Goal: Information Seeking & Learning: Learn about a topic

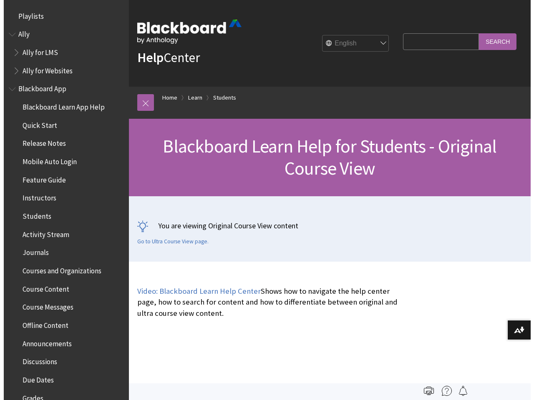
scroll to position [985, 0]
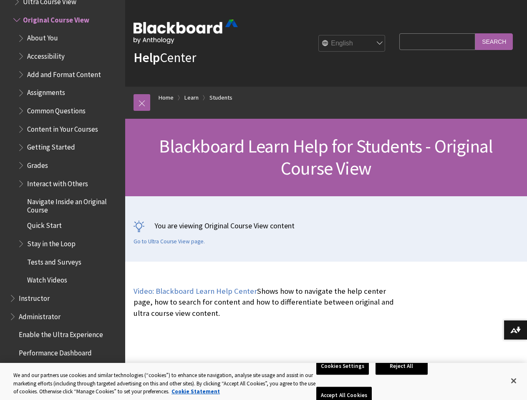
click at [263, 200] on div "You are viewing Original Course View content Go to Ultra Course View page." at bounding box center [325, 228] width 401 height 65
click at [142, 103] on link at bounding box center [141, 102] width 17 height 17
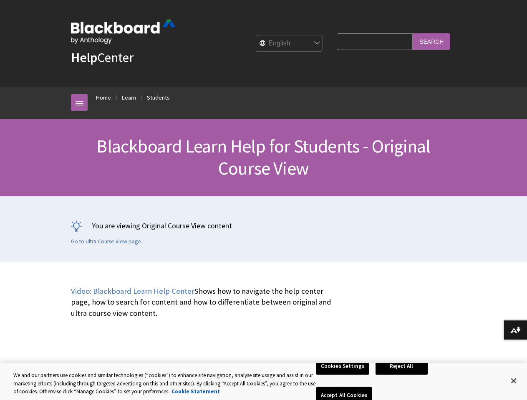
click at [515, 330] on button "Download alternative formats ..." at bounding box center [514, 330] width 23 height 20
click at [344, 375] on button "Cookies Settings" at bounding box center [342, 367] width 53 height 18
click at [403, 375] on button "Reject All" at bounding box center [401, 367] width 52 height 18
click at [371, 387] on button "Accept All Cookies" at bounding box center [343, 396] width 55 height 18
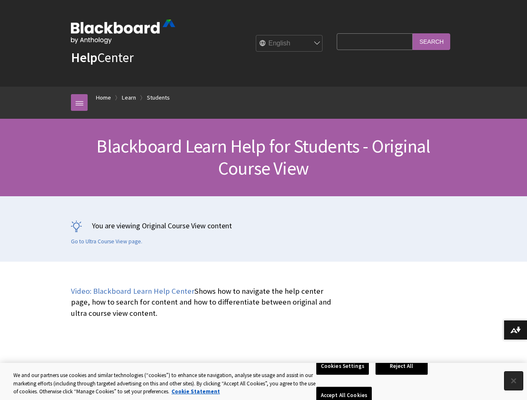
click at [513, 381] on button "Close" at bounding box center [513, 381] width 18 height 18
